Goal: Information Seeking & Learning: Understand process/instructions

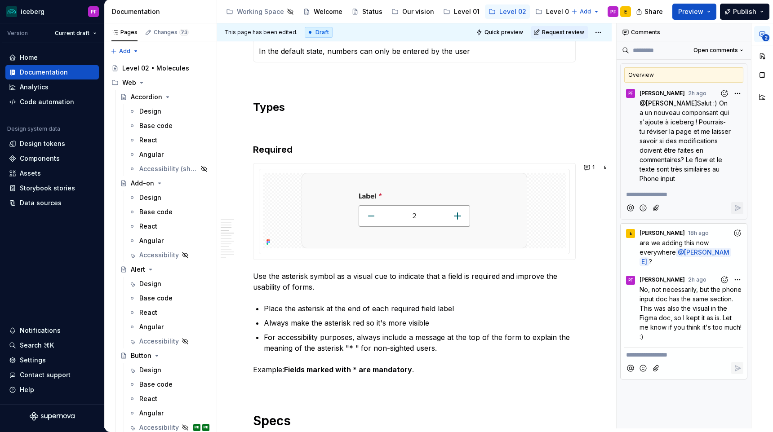
scroll to position [595, 0]
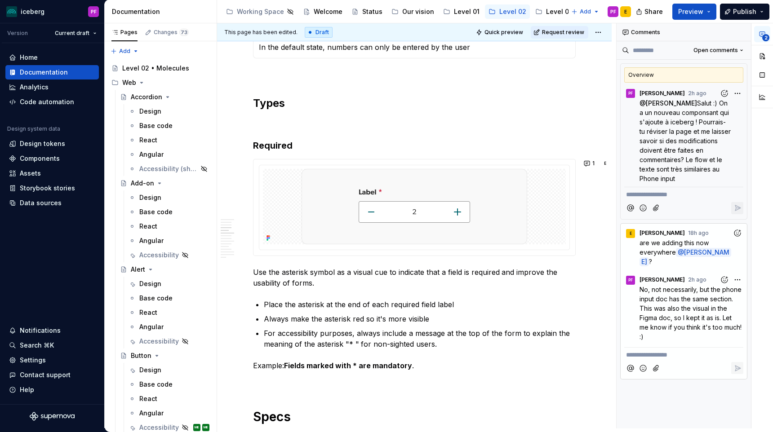
click at [254, 274] on p "Use the asterisk symbol as a visual cue to indicate that a field is required an…" at bounding box center [414, 278] width 323 height 22
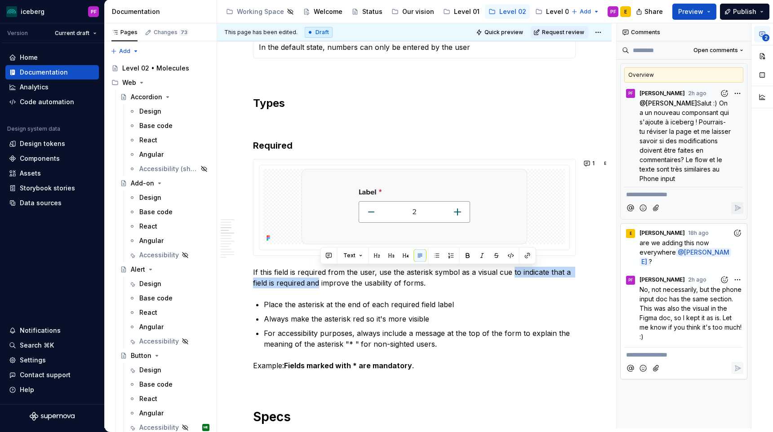
drag, startPoint x: 512, startPoint y: 271, endPoint x: 320, endPoint y: 283, distance: 192.3
click at [320, 283] on p "If this field is required from the user, use the asterisk symbol as a visual cu…" at bounding box center [414, 278] width 323 height 22
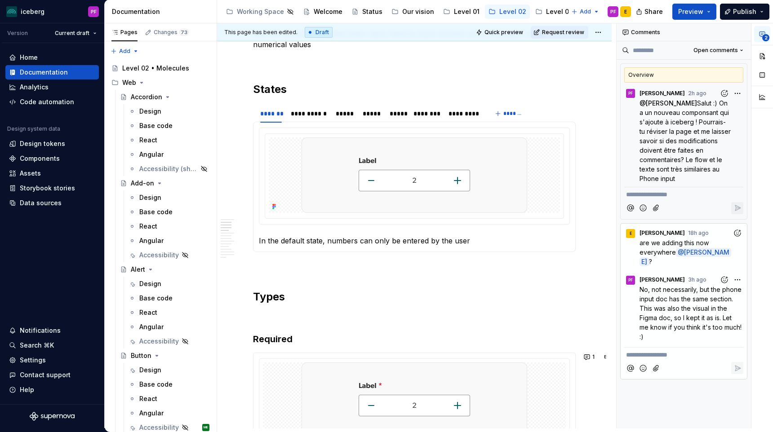
scroll to position [402, 0]
click at [311, 111] on div "**********" at bounding box center [309, 112] width 36 height 9
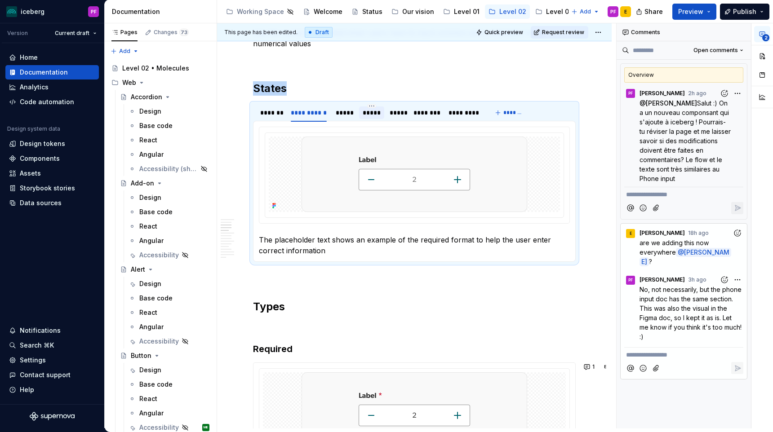
click at [363, 110] on div "*****" at bounding box center [372, 112] width 18 height 9
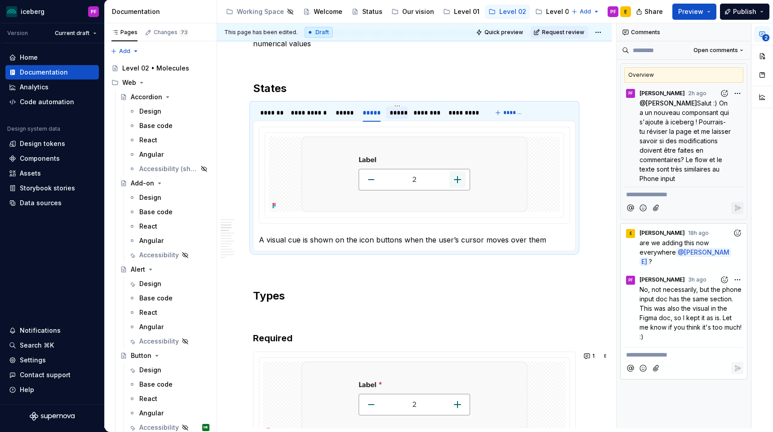
click at [391, 114] on div "*****" at bounding box center [397, 112] width 15 height 9
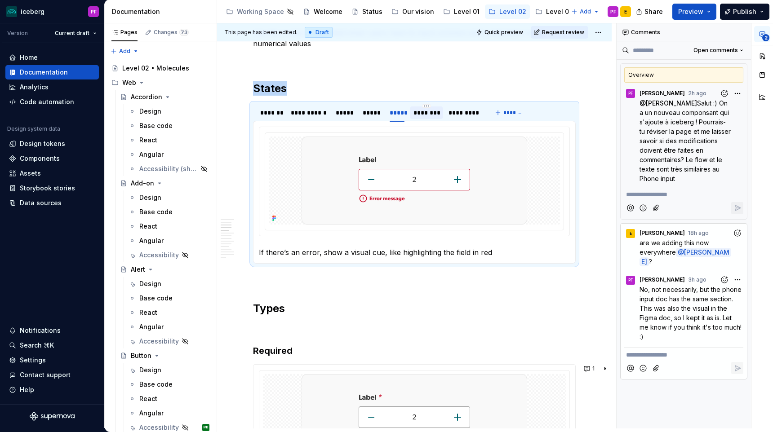
click at [426, 112] on div "********" at bounding box center [427, 112] width 26 height 9
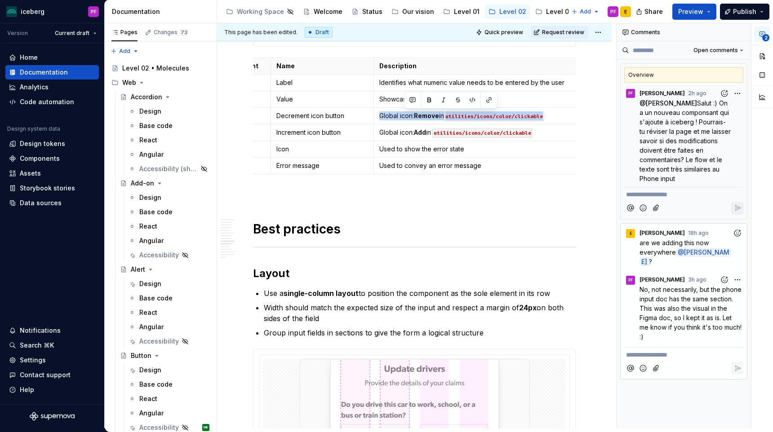
scroll to position [0, 47]
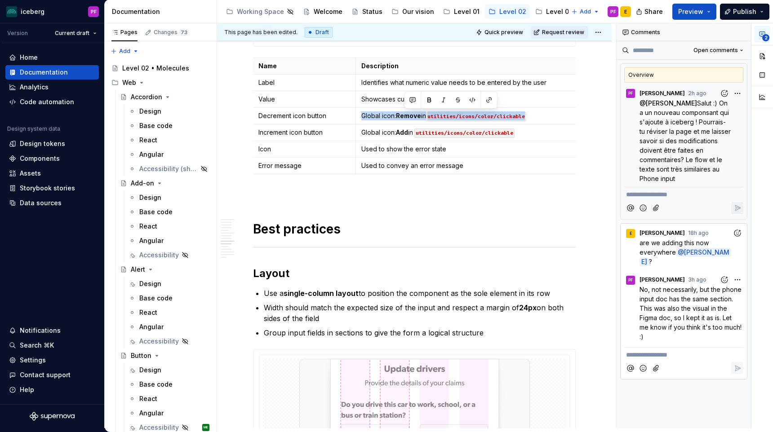
drag, startPoint x: 407, startPoint y: 115, endPoint x: 577, endPoint y: 115, distance: 169.5
click at [577, 115] on p "Global icon: Remove in utilities/icons/color/clickable" at bounding box center [471, 115] width 221 height 9
click at [381, 209] on div "**********" at bounding box center [414, 151] width 323 height 2762
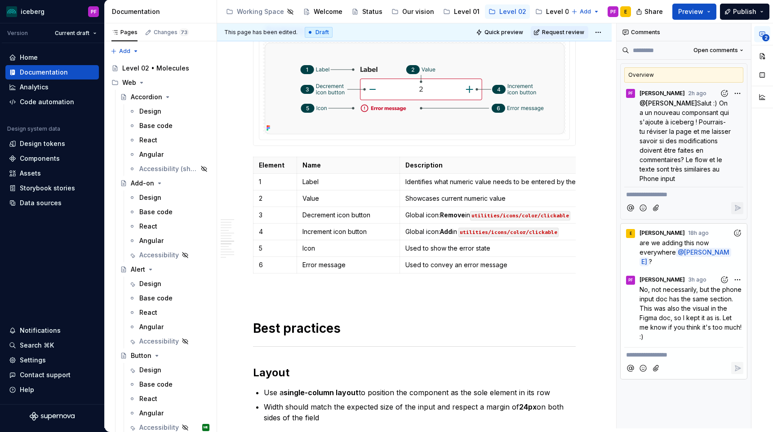
scroll to position [1311, 0]
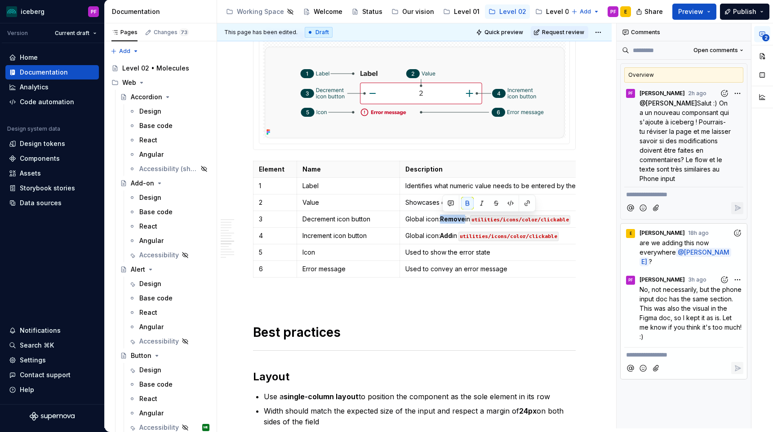
drag, startPoint x: 442, startPoint y: 220, endPoint x: 465, endPoint y: 219, distance: 23.4
click at [465, 219] on strong "Remove" at bounding box center [452, 219] width 25 height 8
drag, startPoint x: 444, startPoint y: 237, endPoint x: 454, endPoint y: 237, distance: 9.9
click at [452, 237] on strong "Add" at bounding box center [446, 236] width 12 height 8
click at [457, 238] on p "Global icon: Add in utilities/icons/color/clickable" at bounding box center [515, 235] width 221 height 9
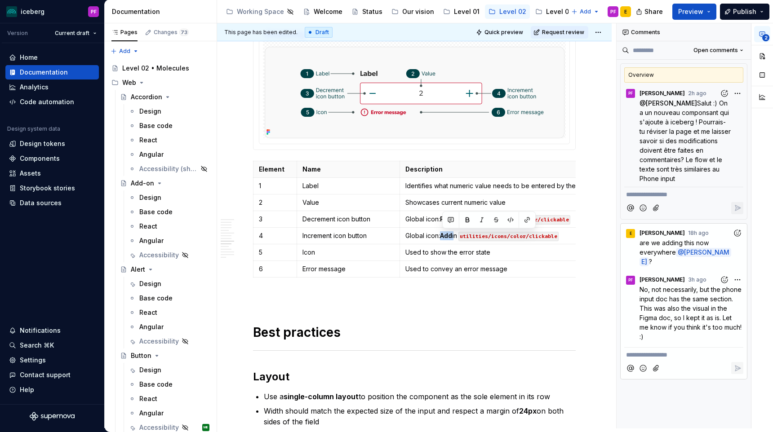
drag, startPoint x: 444, startPoint y: 237, endPoint x: 459, endPoint y: 237, distance: 14.8
click at [459, 237] on p "Global icon: Add in utilities/icons/color/clickable" at bounding box center [515, 235] width 221 height 9
click at [431, 222] on p "Global icon: Remove in utilities/icons/color/clickable" at bounding box center [515, 219] width 221 height 9
drag, startPoint x: 334, startPoint y: 220, endPoint x: 304, endPoint y: 219, distance: 30.1
click at [304, 219] on p "Decrement icon button" at bounding box center [349, 219] width 92 height 9
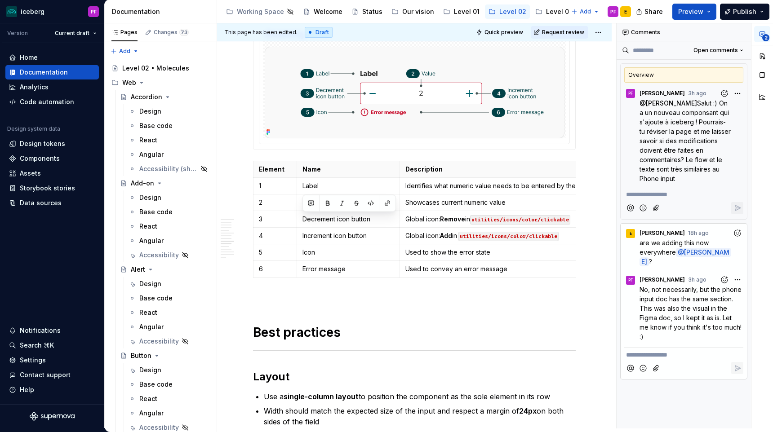
click at [330, 235] on p "Increment icon button" at bounding box center [349, 235] width 92 height 9
click at [335, 218] on p "Decrement icon button" at bounding box center [349, 219] width 92 height 9
click at [268, 132] on icon at bounding box center [268, 132] width 2 height 2
type textarea "*"
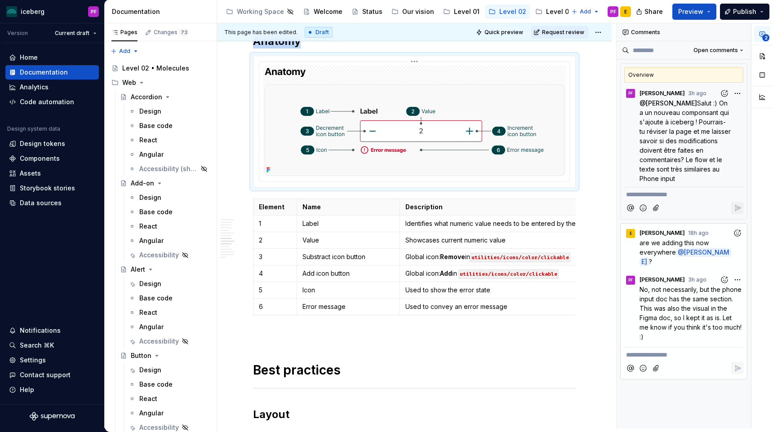
scroll to position [1263, 0]
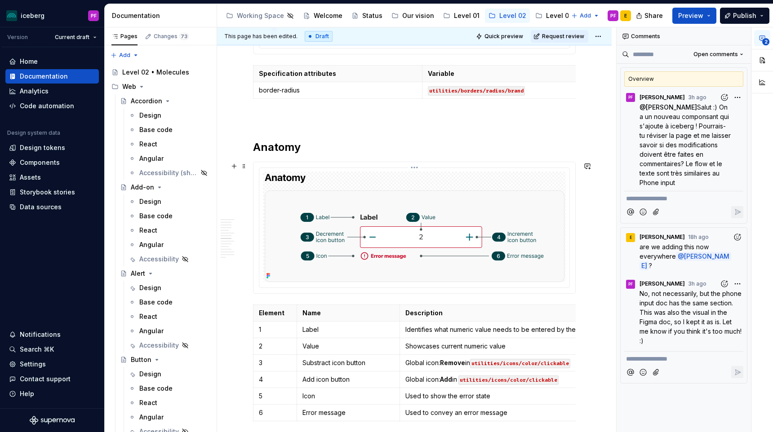
scroll to position [1186, 0]
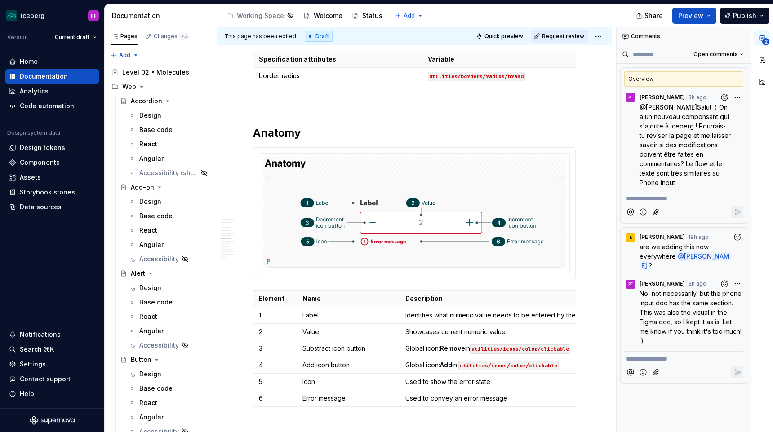
type textarea "*"
